Goal: Go to known website: Go to known website

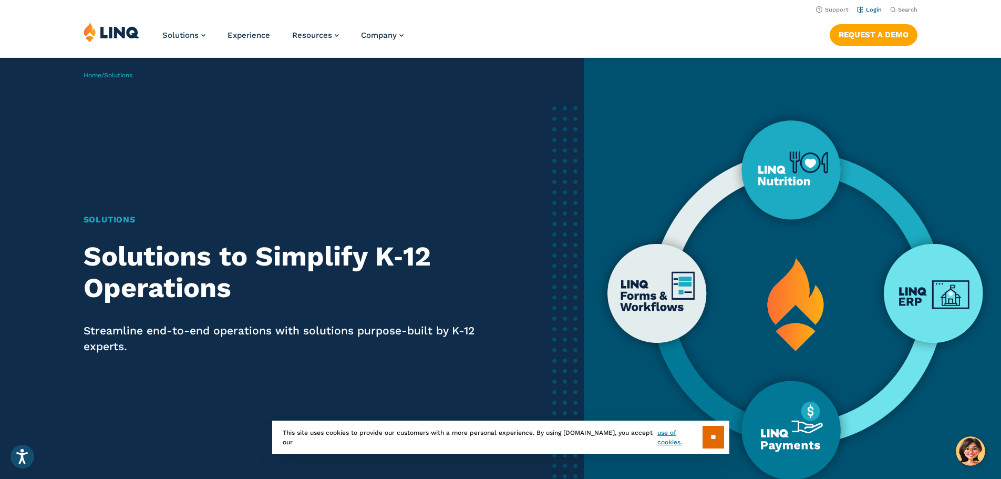
click at [861, 8] on link "Login" at bounding box center [869, 9] width 25 height 7
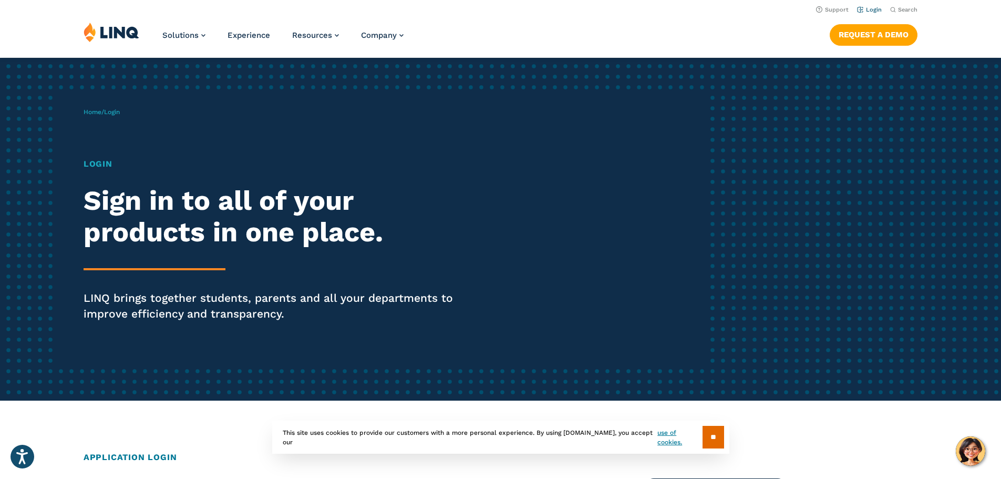
click at [873, 13] on link "Login" at bounding box center [869, 9] width 25 height 7
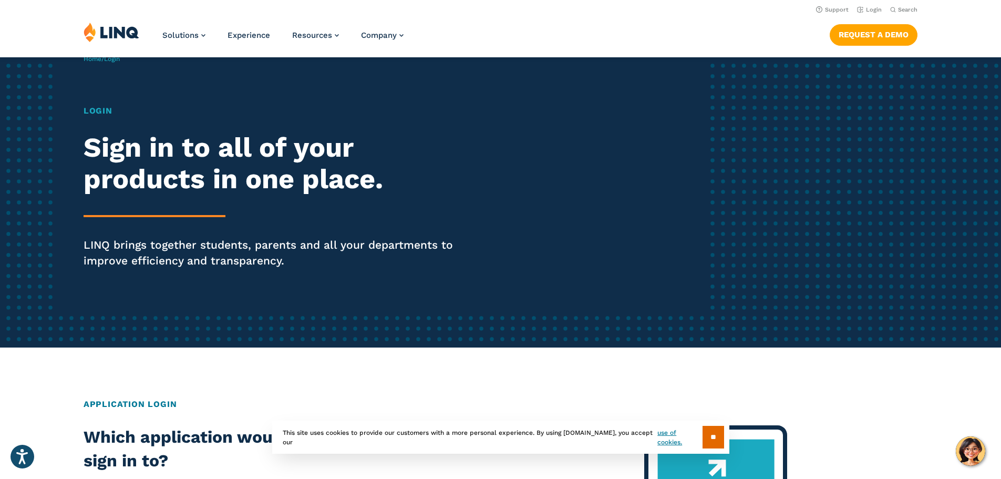
scroll to position [53, 0]
